Goal: Task Accomplishment & Management: Use online tool/utility

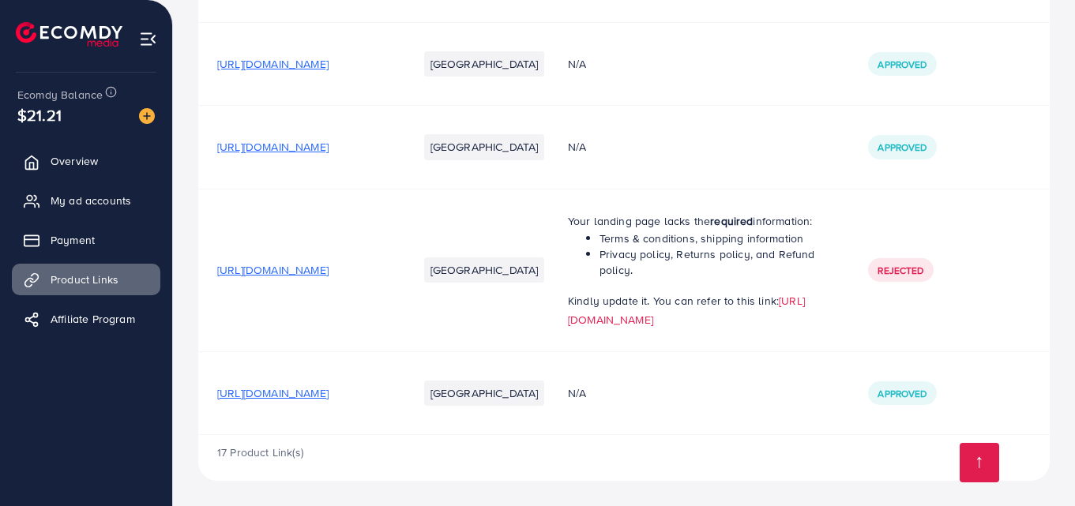
scroll to position [1784, 0]
click at [328, 392] on span "[URL][DOMAIN_NAME]" at bounding box center [272, 393] width 111 height 16
click at [111, 202] on span "My ad accounts" at bounding box center [94, 201] width 81 height 16
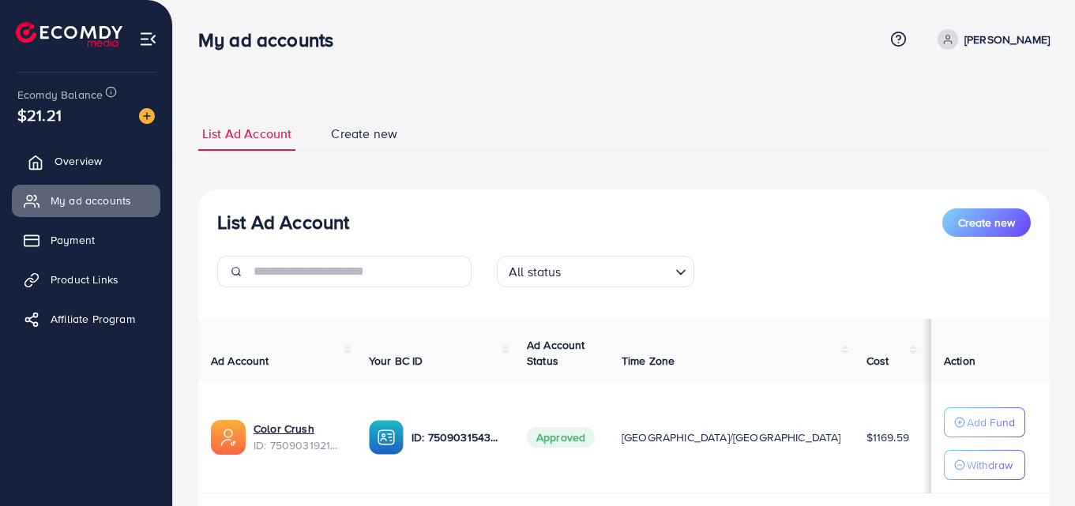
click at [96, 169] on span "Overview" at bounding box center [77, 161] width 47 height 16
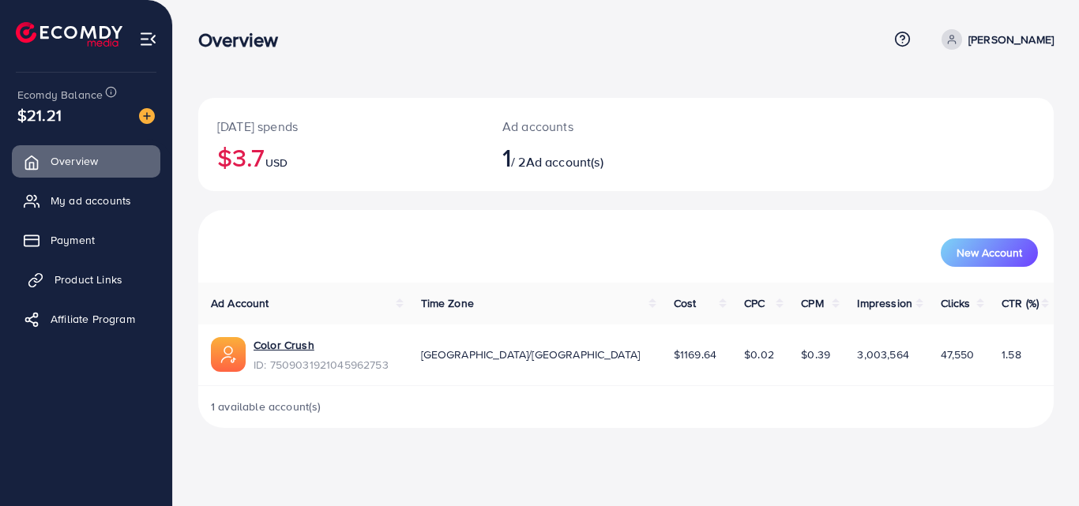
click at [125, 291] on link "Product Links" at bounding box center [86, 280] width 148 height 32
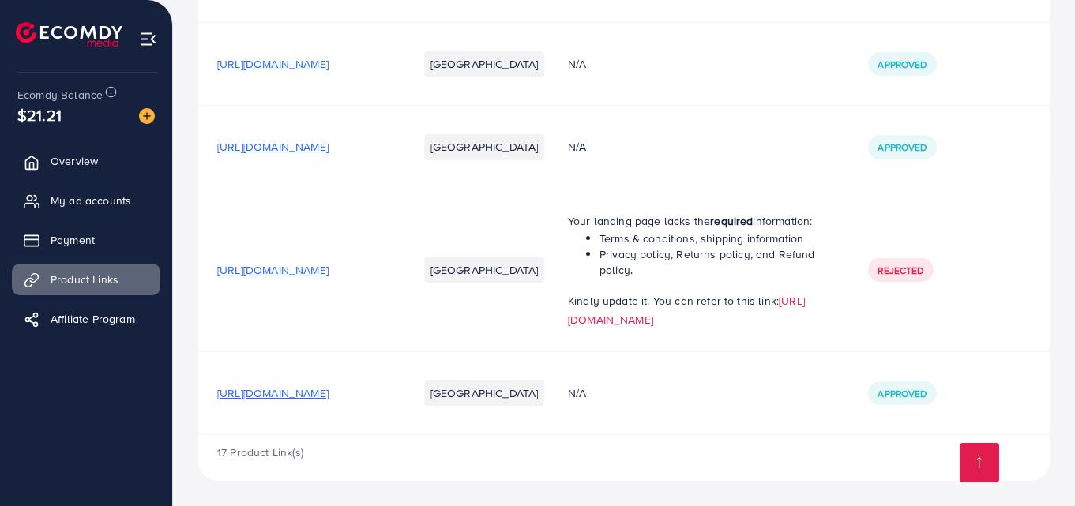
scroll to position [1784, 0]
click at [328, 262] on span "[URL][DOMAIN_NAME]" at bounding box center [272, 270] width 111 height 16
click at [328, 396] on span "[URL][DOMAIN_NAME]" at bounding box center [272, 393] width 111 height 16
